Goal: Task Accomplishment & Management: Use online tool/utility

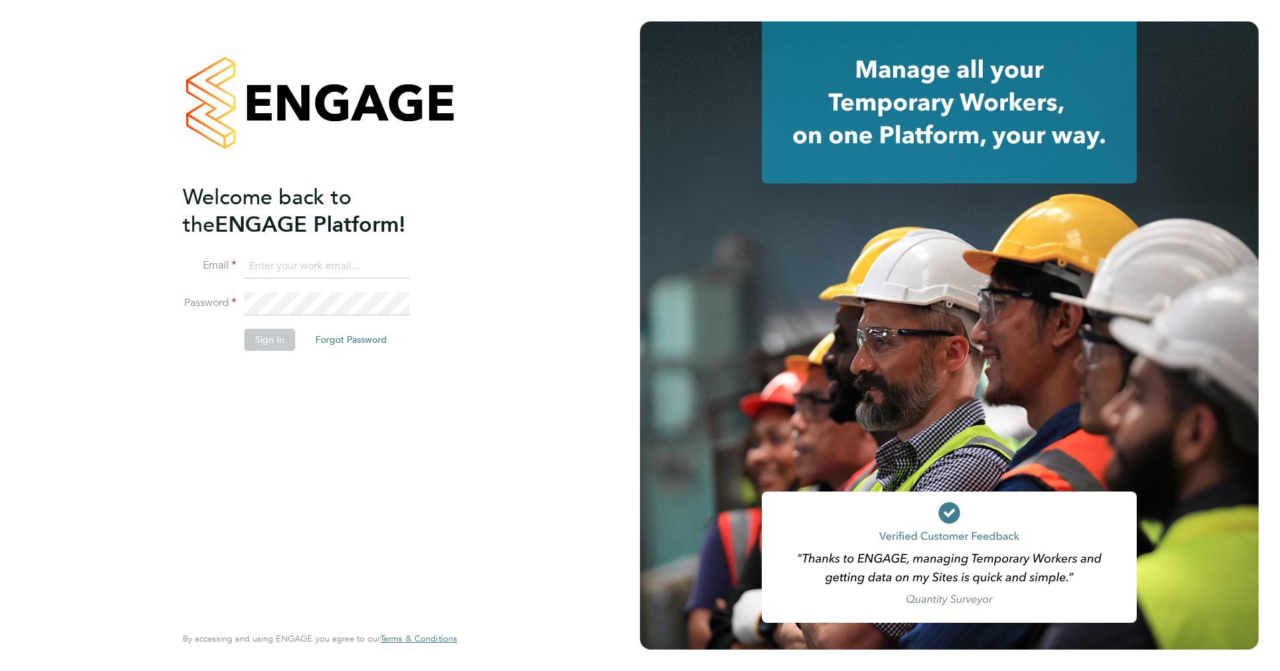
type input "[PERSON_NAME][EMAIL_ADDRESS][DOMAIN_NAME]"
click at [262, 338] on button "Sign In" at bounding box center [269, 339] width 51 height 21
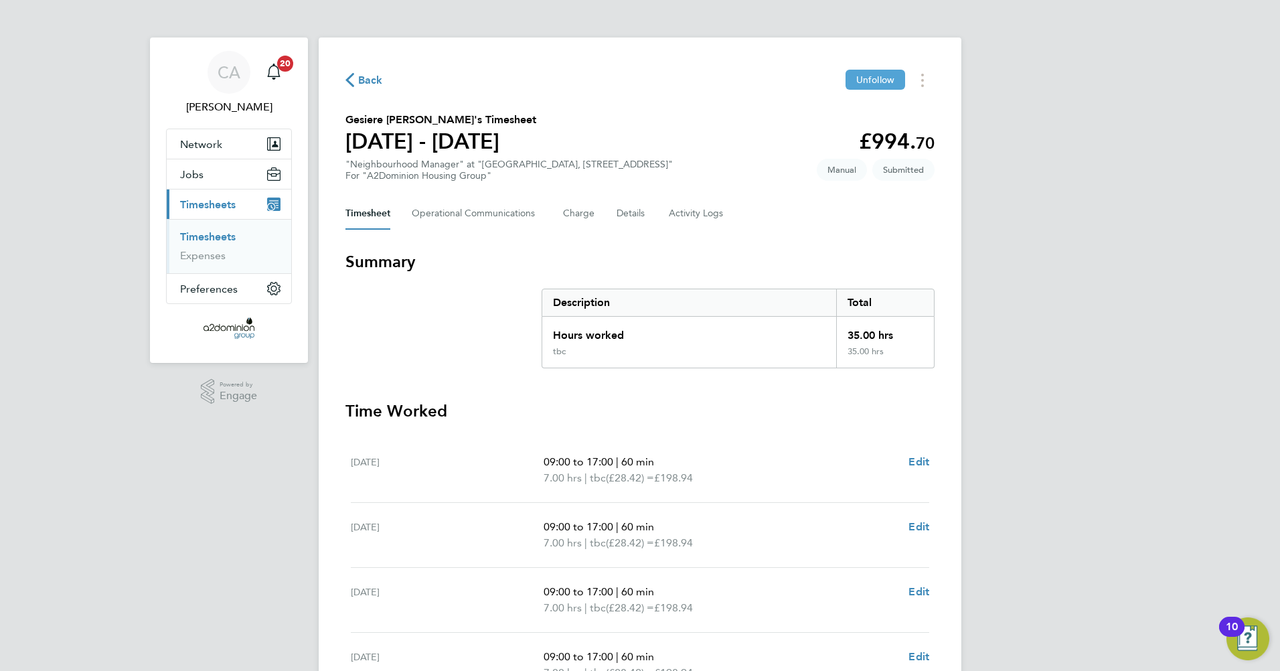
click at [857, 77] on span "Unfollow" at bounding box center [876, 80] width 38 height 12
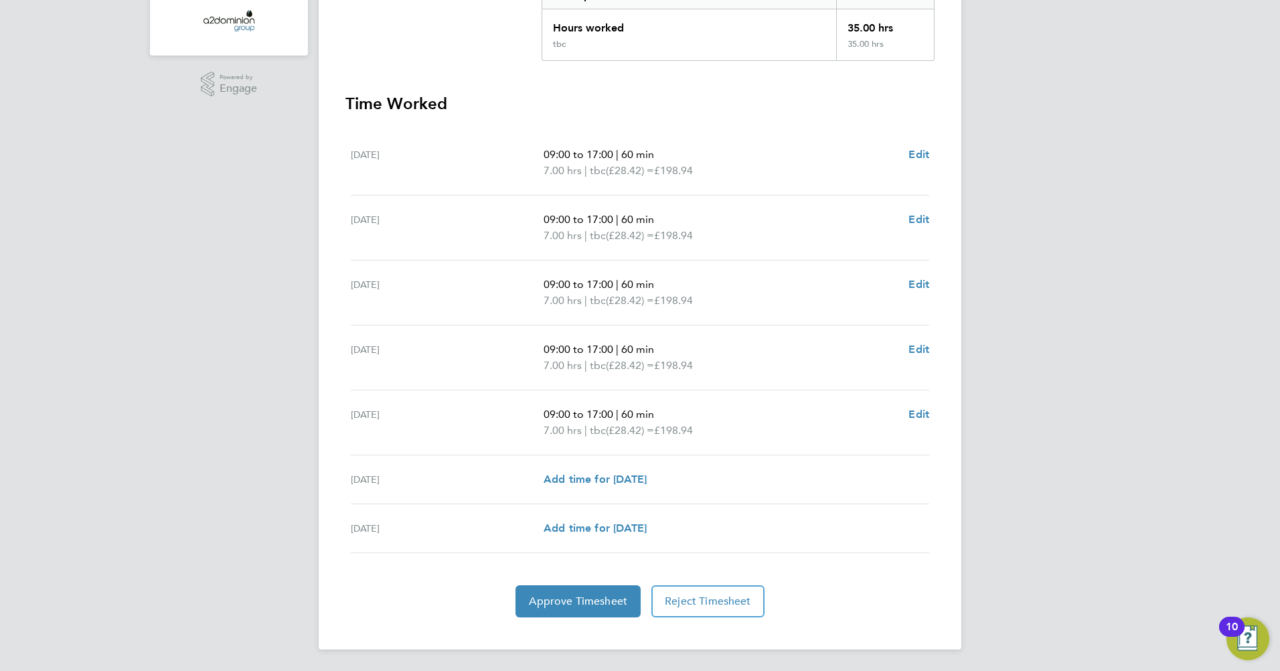
scroll to position [240, 0]
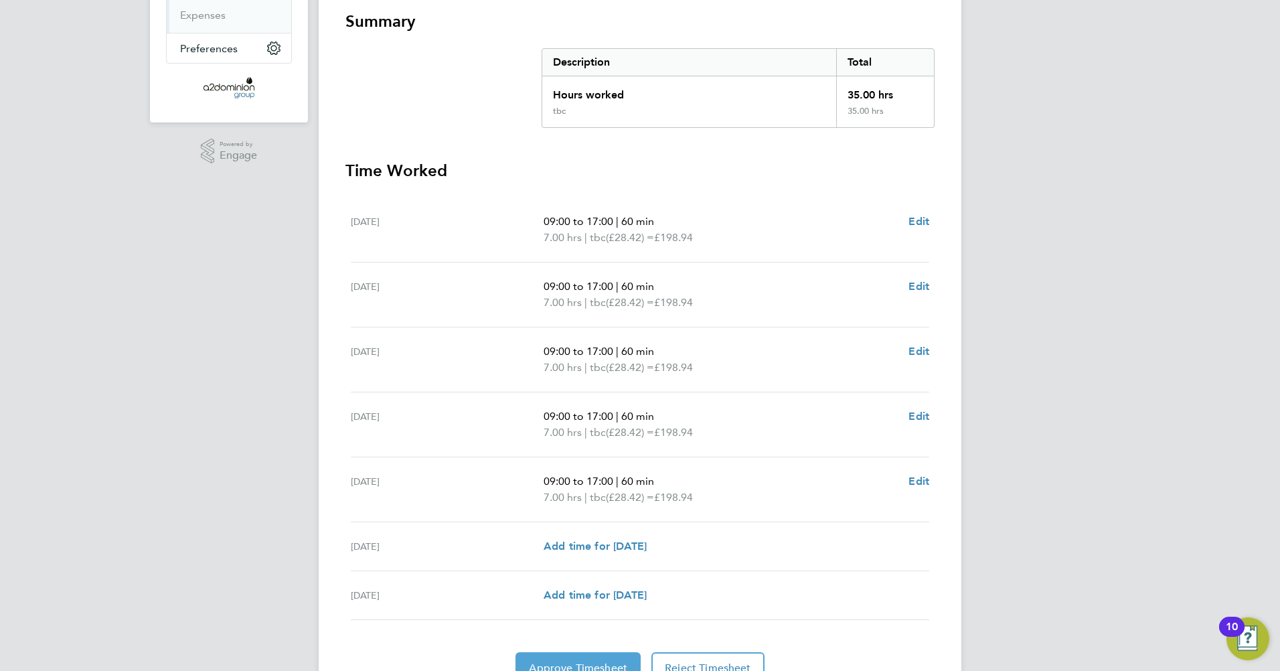
click at [564, 666] on span "Approve Timesheet" at bounding box center [578, 668] width 98 height 13
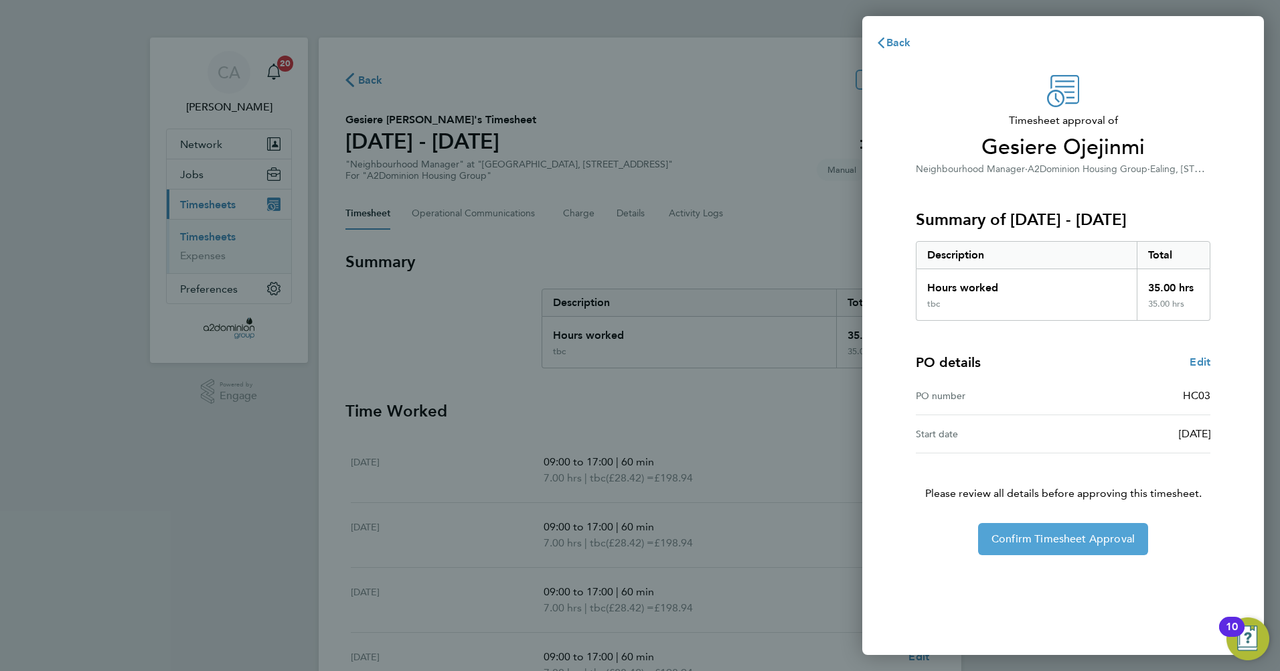
click at [1060, 533] on span "Confirm Timesheet Approval" at bounding box center [1063, 538] width 143 height 13
